Goal: Task Accomplishment & Management: Manage account settings

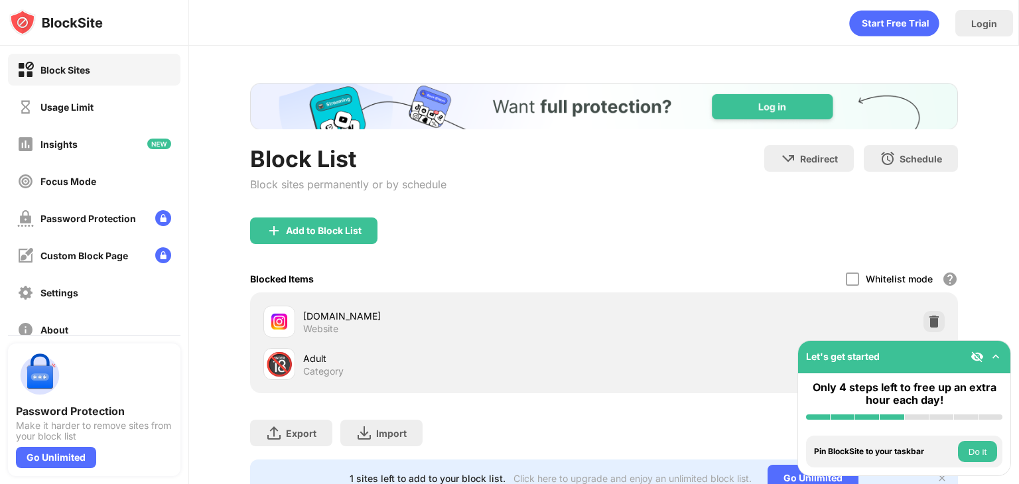
scroll to position [59, 0]
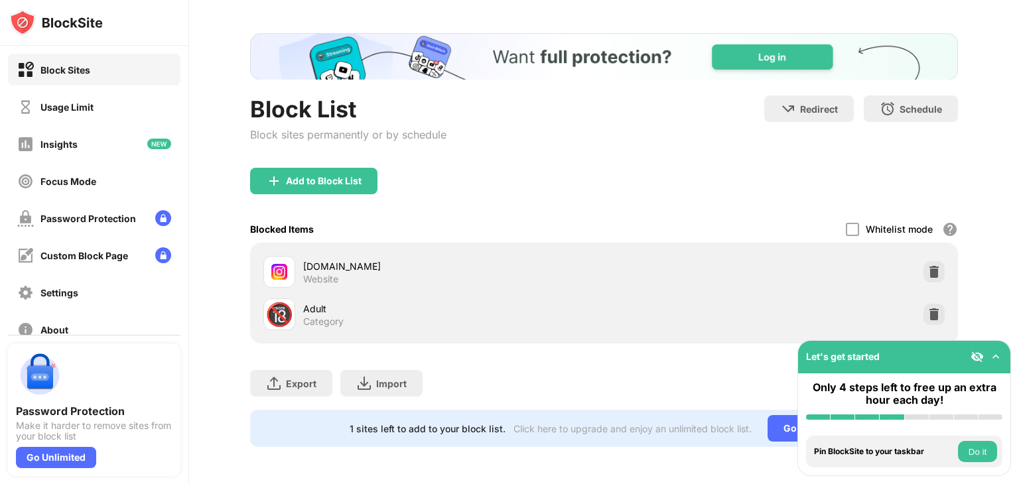
click at [663, 426] on div "1 sites left to add to your block list. Click here to upgrade and enjoy an unli…" at bounding box center [604, 428] width 708 height 37
click at [141, 117] on div "Usage Limit" at bounding box center [94, 107] width 173 height 32
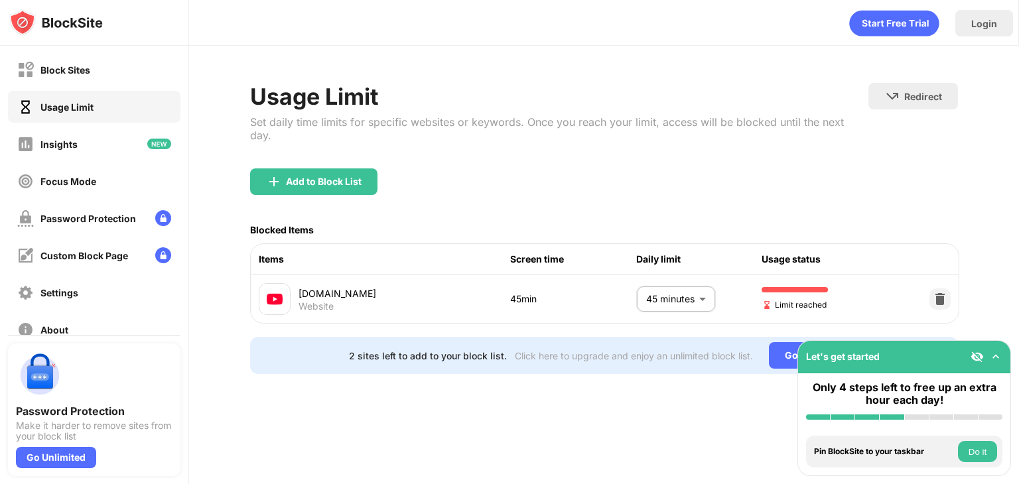
click at [698, 293] on body "Block Sites Usage Limit Insights Focus Mode Password Protection Custom Block Pa…" at bounding box center [509, 242] width 1019 height 484
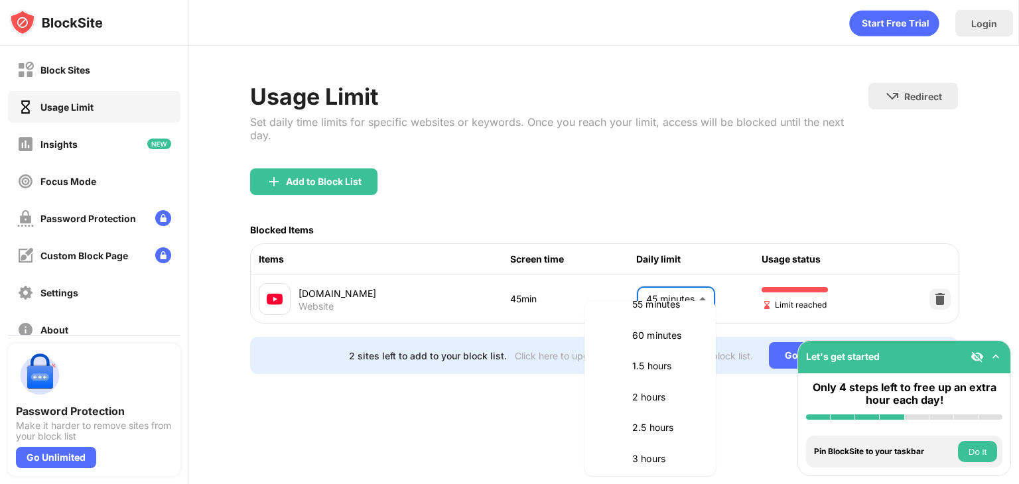
scroll to position [366, 0]
click at [676, 365] on p "1.5 hours" at bounding box center [666, 364] width 68 height 15
type input "**"
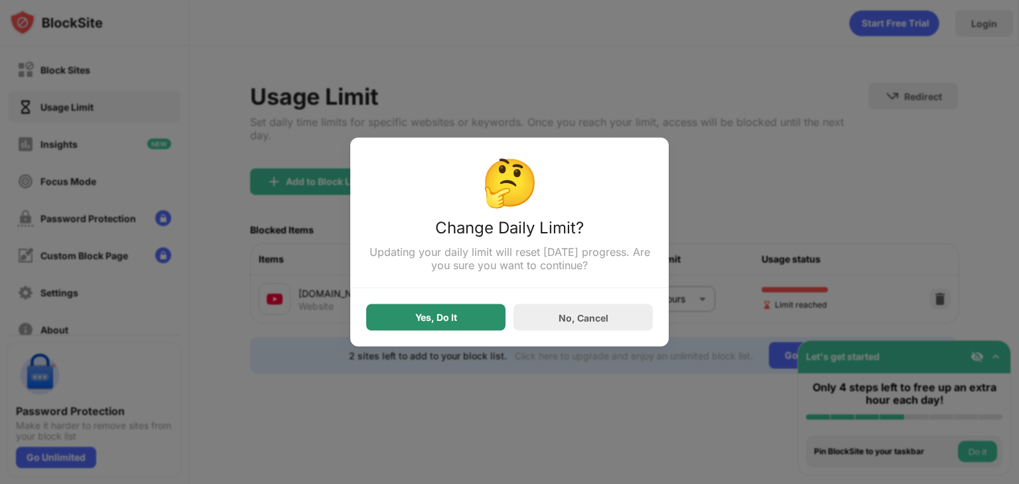
click at [441, 311] on div "Yes, Do It" at bounding box center [435, 318] width 139 height 27
